Goal: Task Accomplishment & Management: Use online tool/utility

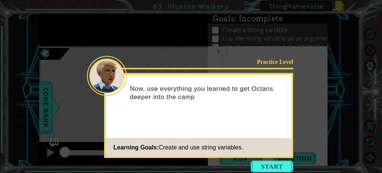
click at [266, 166] on button "Start" at bounding box center [272, 167] width 43 height 12
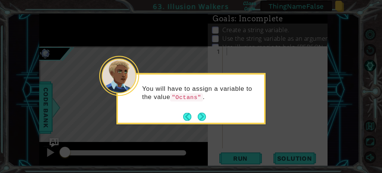
click at [202, 112] on button "Next" at bounding box center [202, 116] width 8 height 8
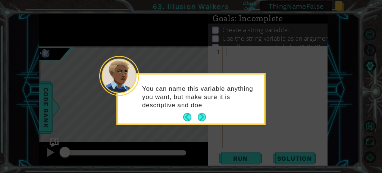
click at [202, 114] on button "Next" at bounding box center [202, 117] width 8 height 8
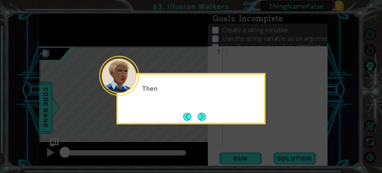
click at [202, 114] on button "Next" at bounding box center [202, 116] width 8 height 8
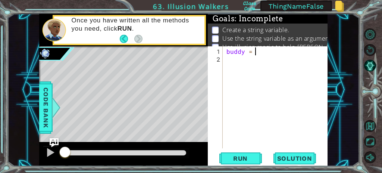
scroll to position [0, 1]
click at [240, 47] on div "buddy = "" at bounding box center [276, 97] width 102 height 102
click at [253, 51] on div "buddy = "" at bounding box center [277, 106] width 105 height 118
click at [264, 50] on div "buddy = "" at bounding box center [277, 106] width 105 height 118
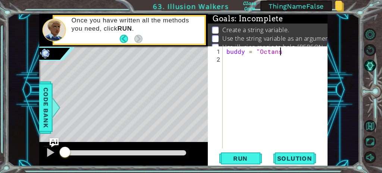
type textarea "buddy = "Octans""
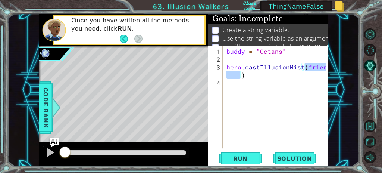
click at [234, 51] on div "buddy = "Octans" hero . castIllusionMist ( friend )" at bounding box center [277, 106] width 105 height 118
click at [311, 67] on div "buddy = "Octans" hero . castIllusionMist ( friend )" at bounding box center [277, 106] width 105 height 118
paste textarea "buddy"
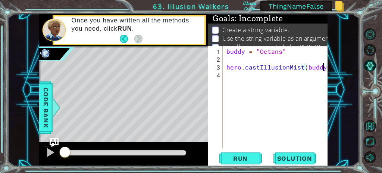
type textarea "hero.castIllusionMist(buddy)"
click at [241, 155] on span "Run" at bounding box center [241, 158] width 30 height 7
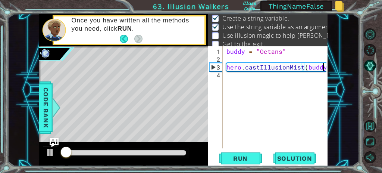
scroll to position [12, 0]
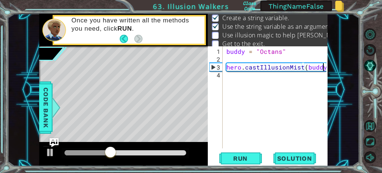
click at [233, 82] on div "buddy = "Octans" hero . castIllusionMist ( buddy )" at bounding box center [277, 106] width 105 height 118
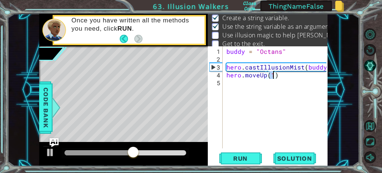
click at [250, 150] on div "hero.moveUp(1) 1 2 3 4 5 buddy = "Octans" hero . castIllusionMist ( [PERSON_NAM…" at bounding box center [268, 106] width 120 height 120
click at [246, 153] on button "Run" at bounding box center [241, 158] width 45 height 12
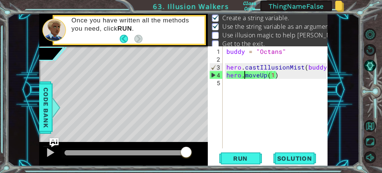
click at [245, 77] on div "buddy = "Octans" hero . castIllusionMist ( [PERSON_NAME] ) hero . moveUp ( 1 )" at bounding box center [277, 106] width 105 height 118
drag, startPoint x: 259, startPoint y: 75, endPoint x: 244, endPoint y: 76, distance: 15.3
click at [244, 76] on div "buddy = "Octans" hero . castIllusionMist ( [PERSON_NAME] ) hero . moveUp ( 1 )" at bounding box center [277, 106] width 105 height 118
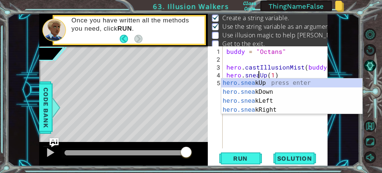
type textarea "hero.sneakUp(1)"
click at [252, 120] on div "buddy = "Octans" hero . castIllusionMist ( [PERSON_NAME] ) hero . sneakUp ( 1 )" at bounding box center [277, 106] width 105 height 118
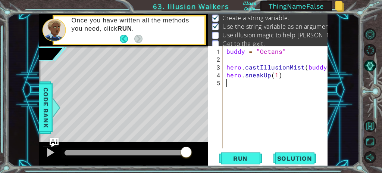
scroll to position [0, 0]
click at [238, 159] on span "Run" at bounding box center [241, 158] width 30 height 7
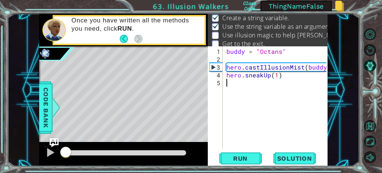
drag, startPoint x: 187, startPoint y: 149, endPoint x: 55, endPoint y: 140, distance: 132.1
click at [55, 140] on div "1 ההההההההההההההההההההההההההההההההההההההההההההההההההההההההההההההההההההההההההההה…" at bounding box center [183, 90] width 289 height 152
click at [261, 69] on div "buddy = "Octans" hero . castIllusionMist ( [PERSON_NAME] ) hero . sneakUp ( 1 )" at bounding box center [277, 106] width 105 height 118
type textarea "hero.castIllusionMist(buddy)"
click at [261, 69] on div "buddy = "Octans" hero . castIllusionMist ( [PERSON_NAME] ) hero . sneakUp ( 1 )" at bounding box center [277, 106] width 105 height 118
